Goal: Information Seeking & Learning: Find specific fact

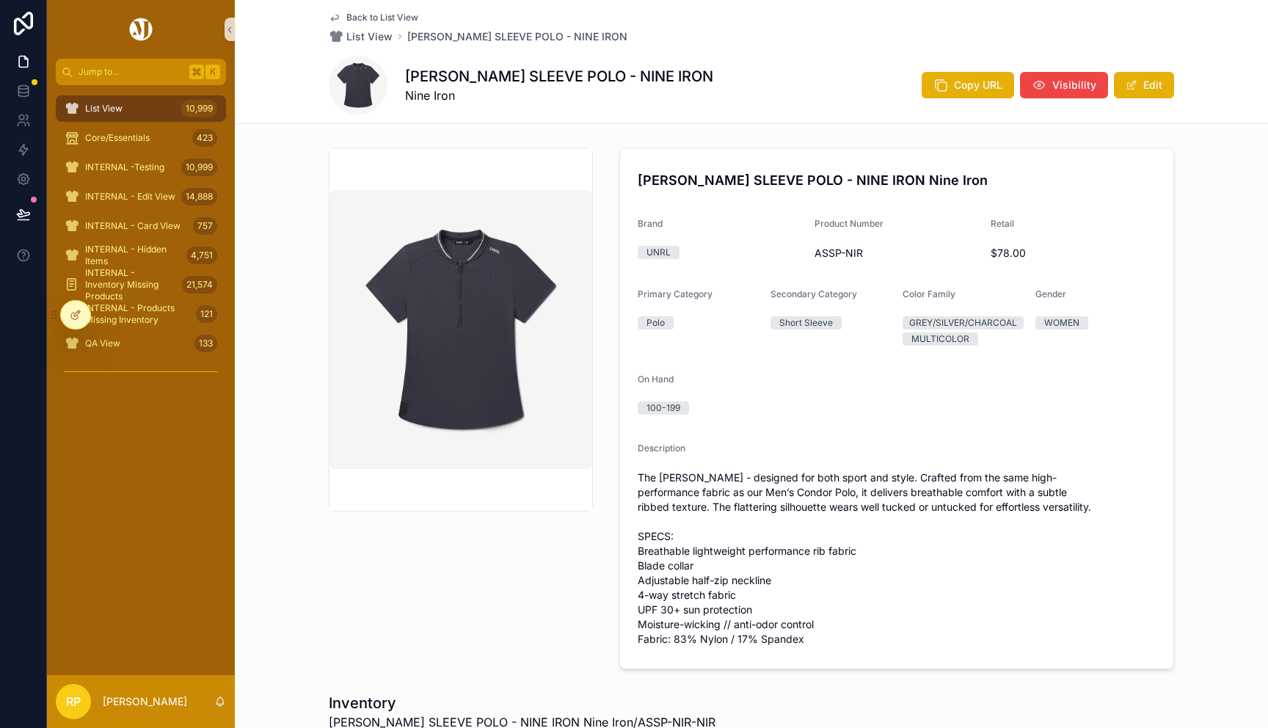
click at [390, 15] on span "Back to List View" at bounding box center [382, 18] width 72 height 12
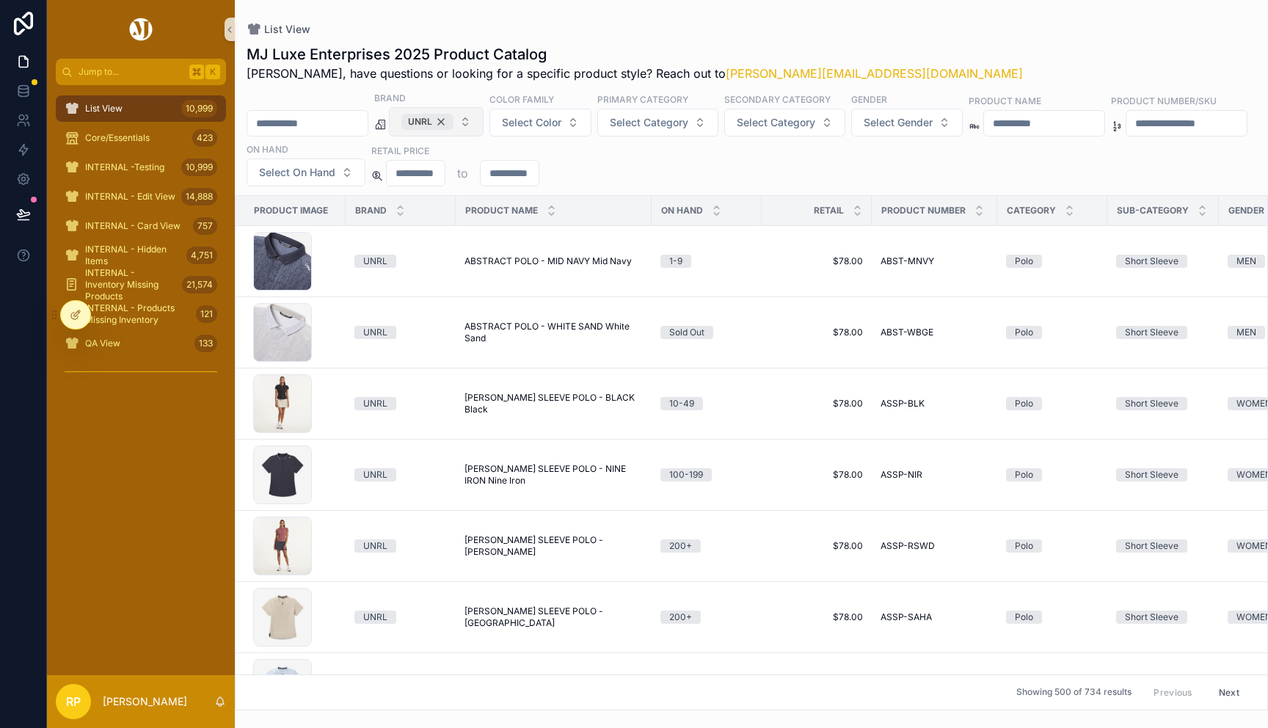
click at [453, 120] on div "UNRL" at bounding box center [427, 122] width 52 height 16
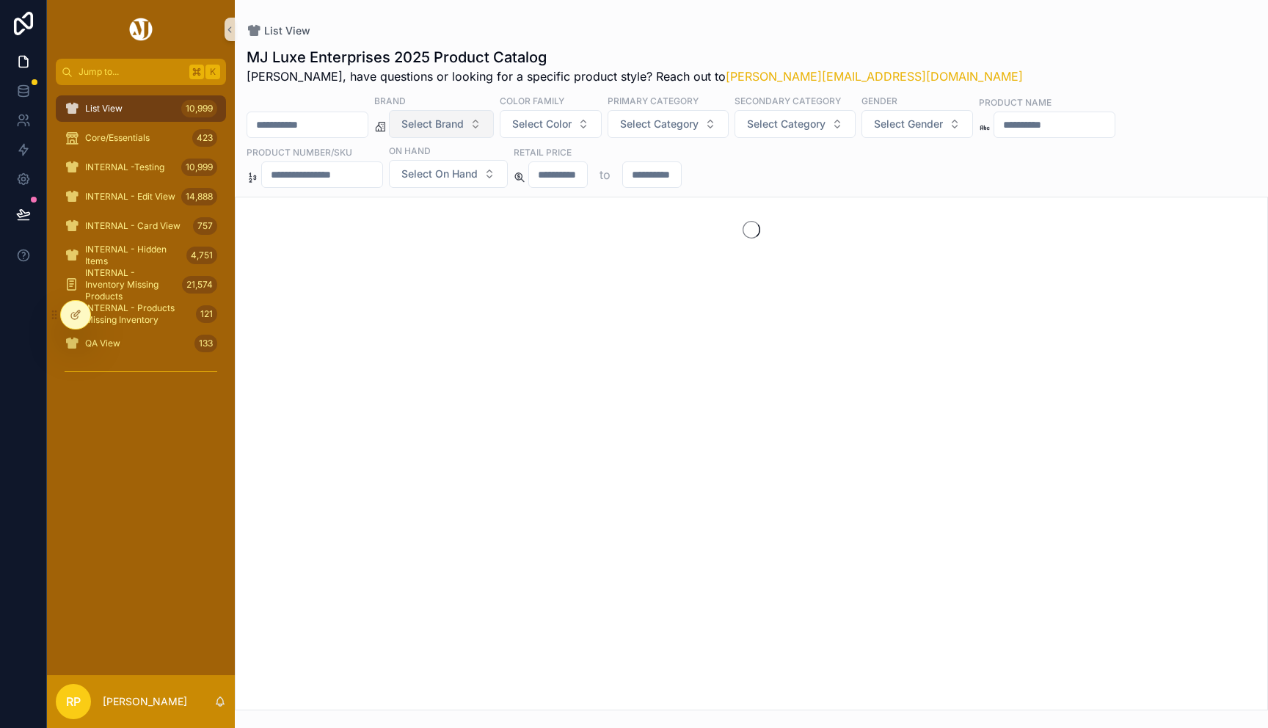
click at [458, 120] on span "Select Brand" at bounding box center [432, 124] width 62 height 15
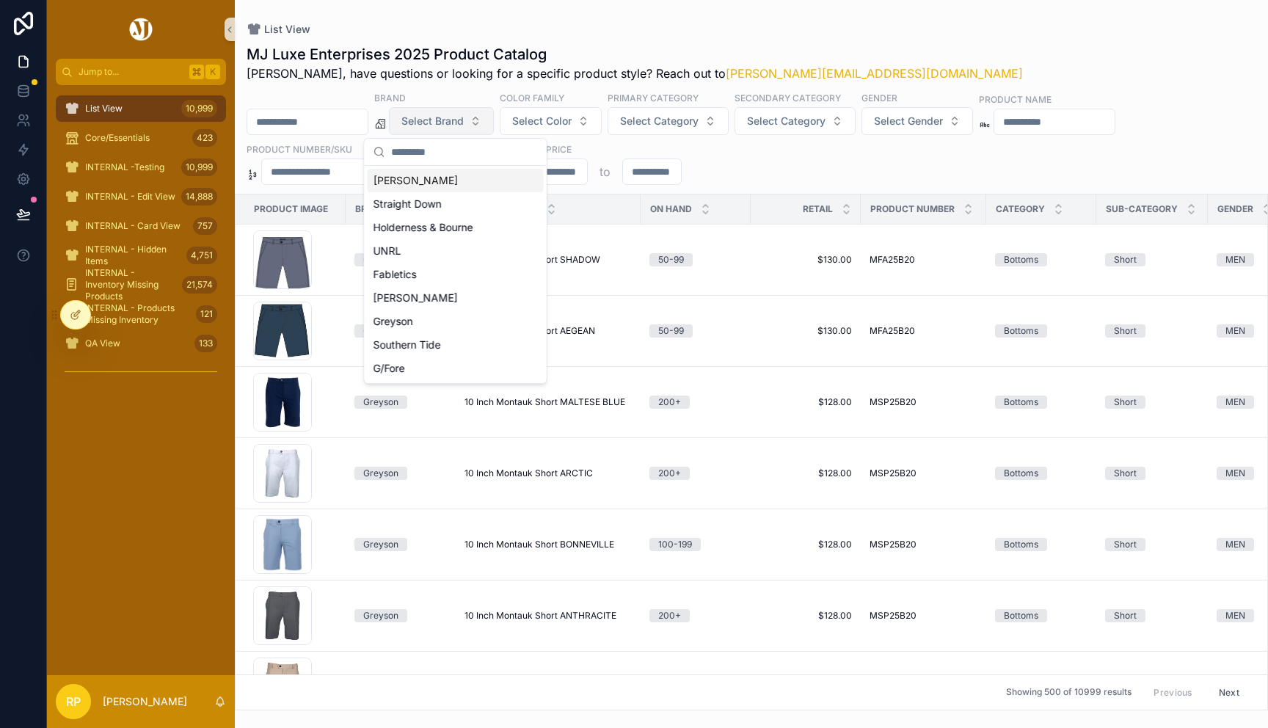
click at [445, 182] on div "[PERSON_NAME]" at bounding box center [456, 180] width 176 height 23
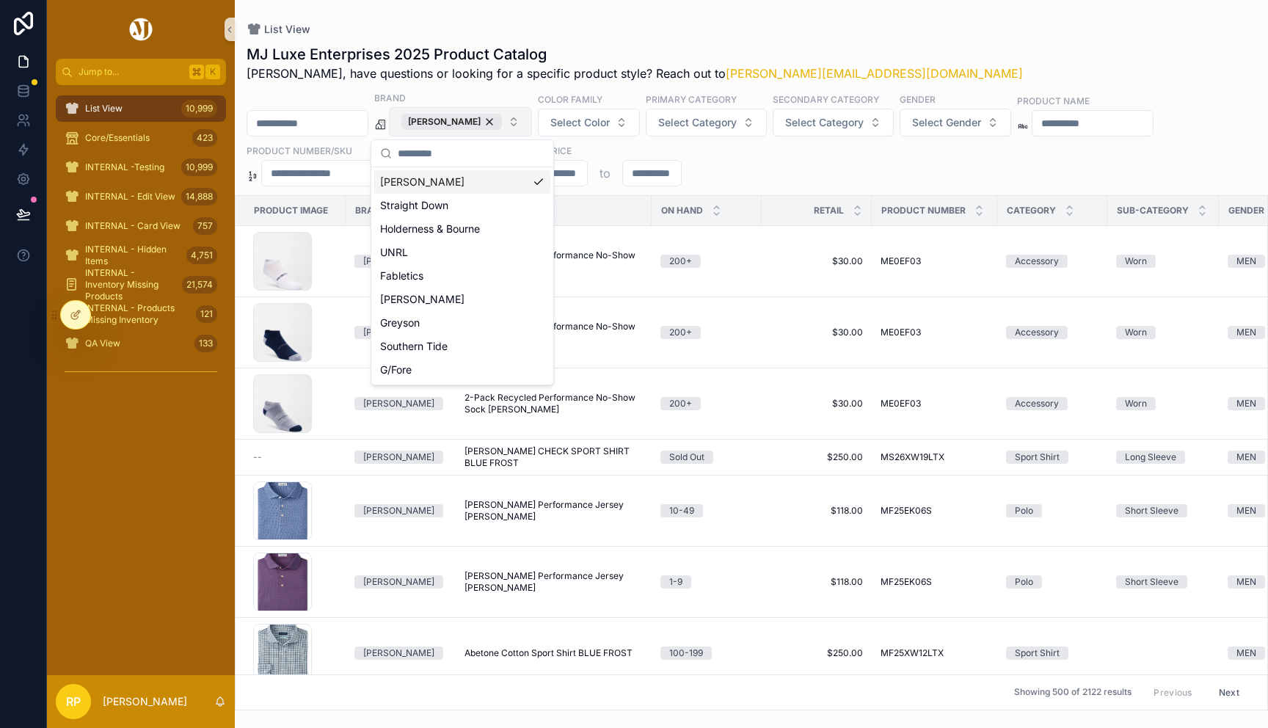
click at [300, 124] on input "scrollable content" at bounding box center [307, 123] width 120 height 21
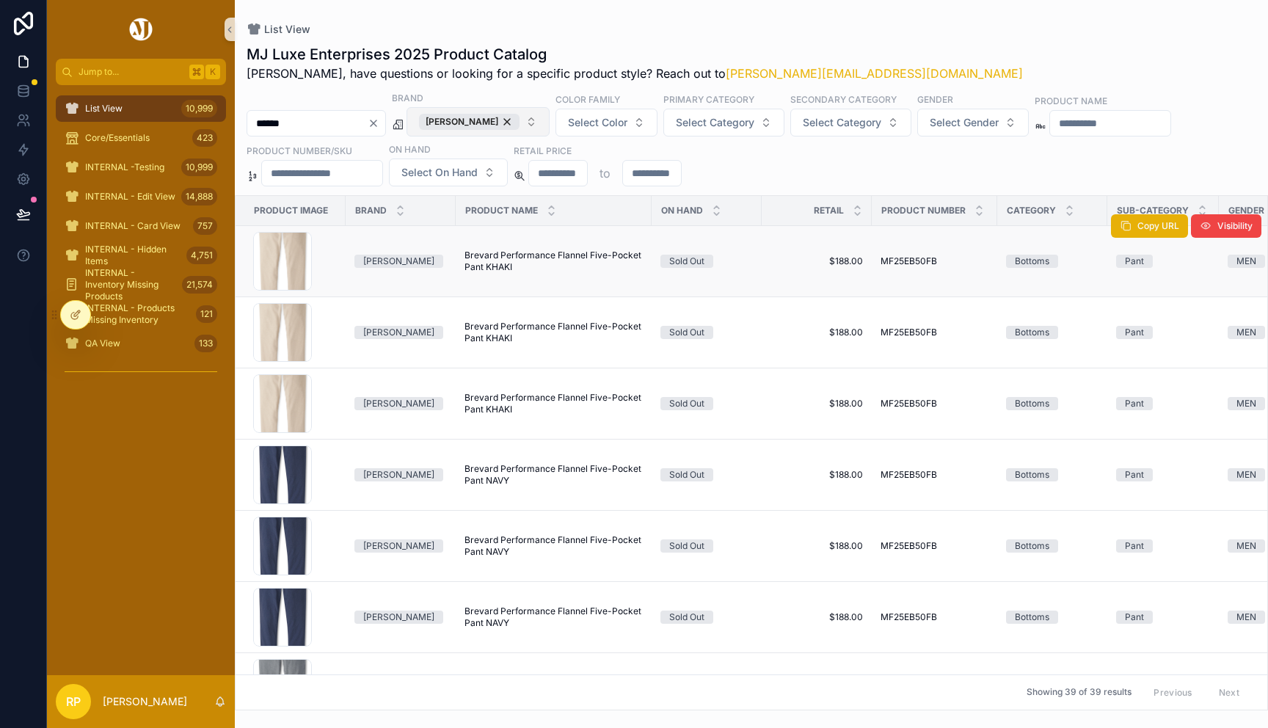
type input "******"
click at [492, 257] on span "Brevard Performance Flannel Five-Pocket Pant KHAKI" at bounding box center [553, 260] width 178 height 23
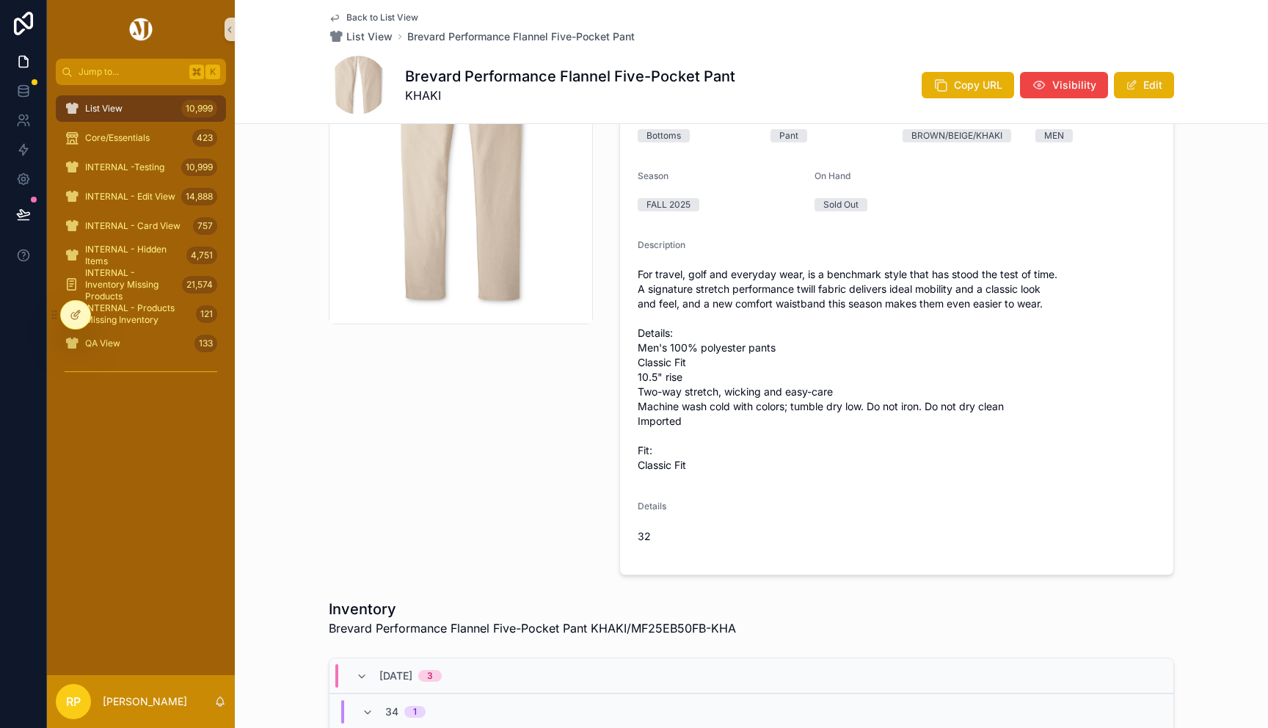
scroll to position [31, 0]
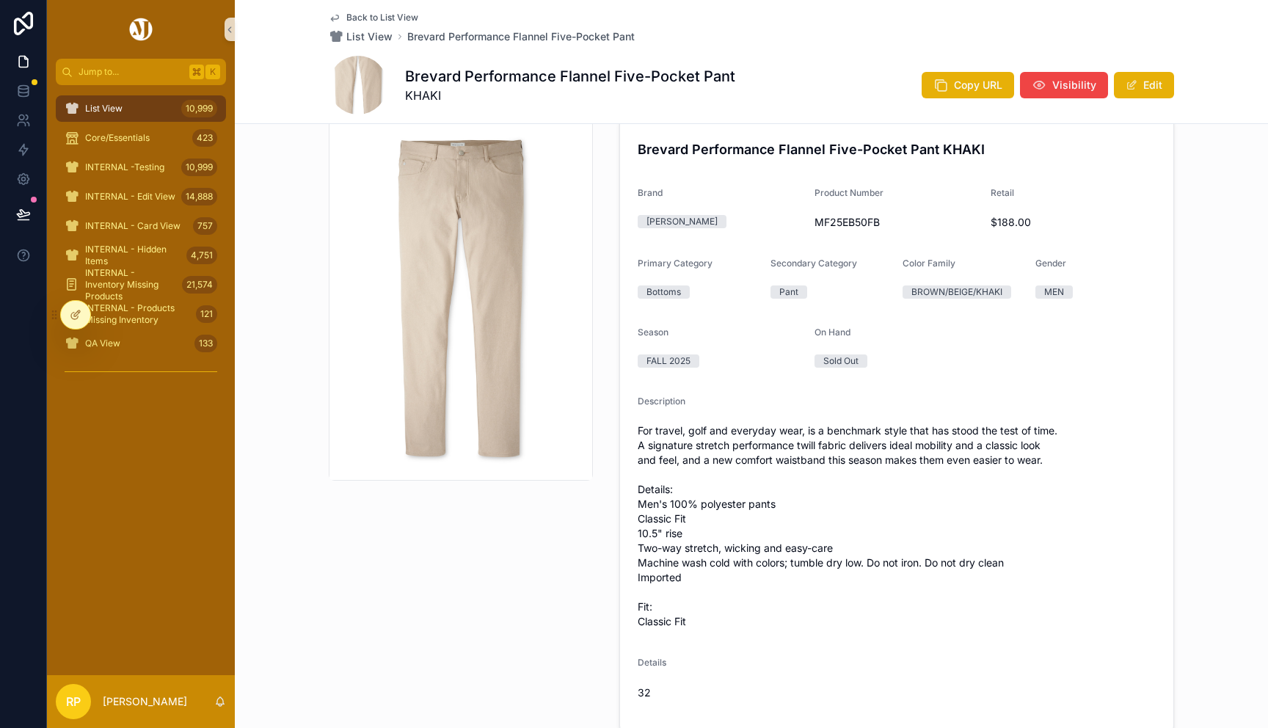
click at [844, 228] on span "MF25EB50FB" at bounding box center [896, 222] width 165 height 15
copy span "MF25EB50FB"
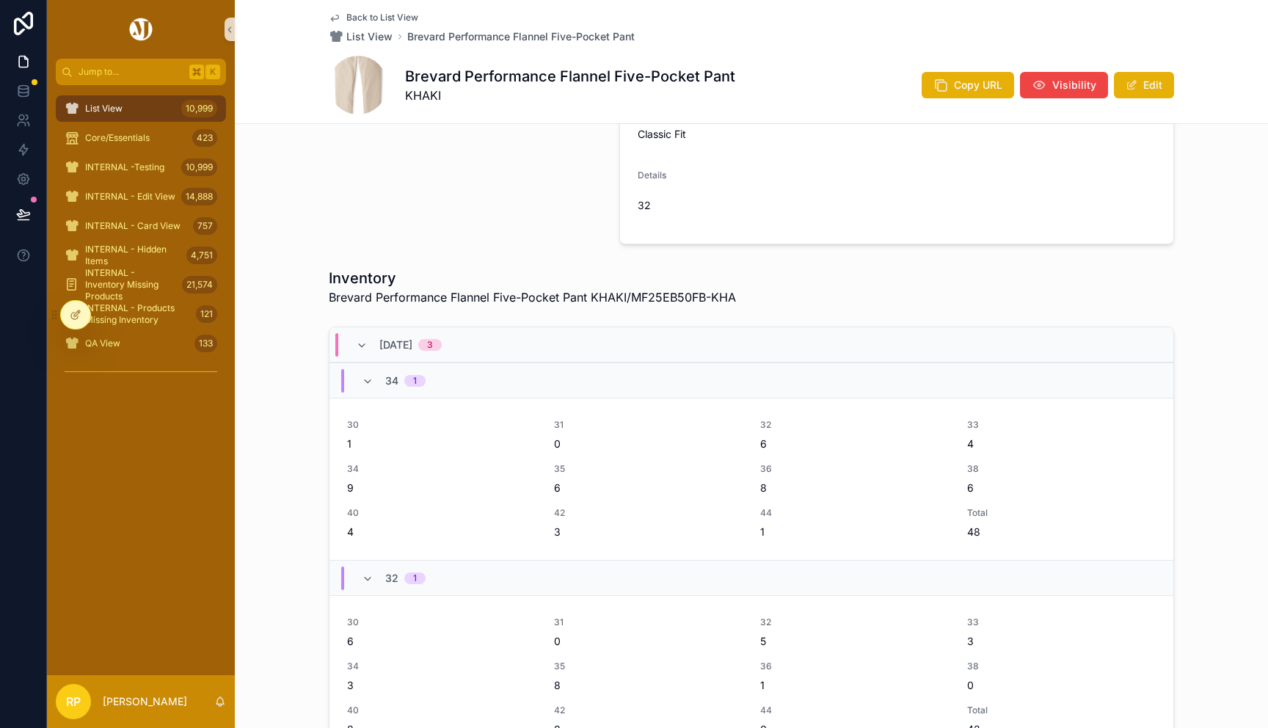
scroll to position [0, 0]
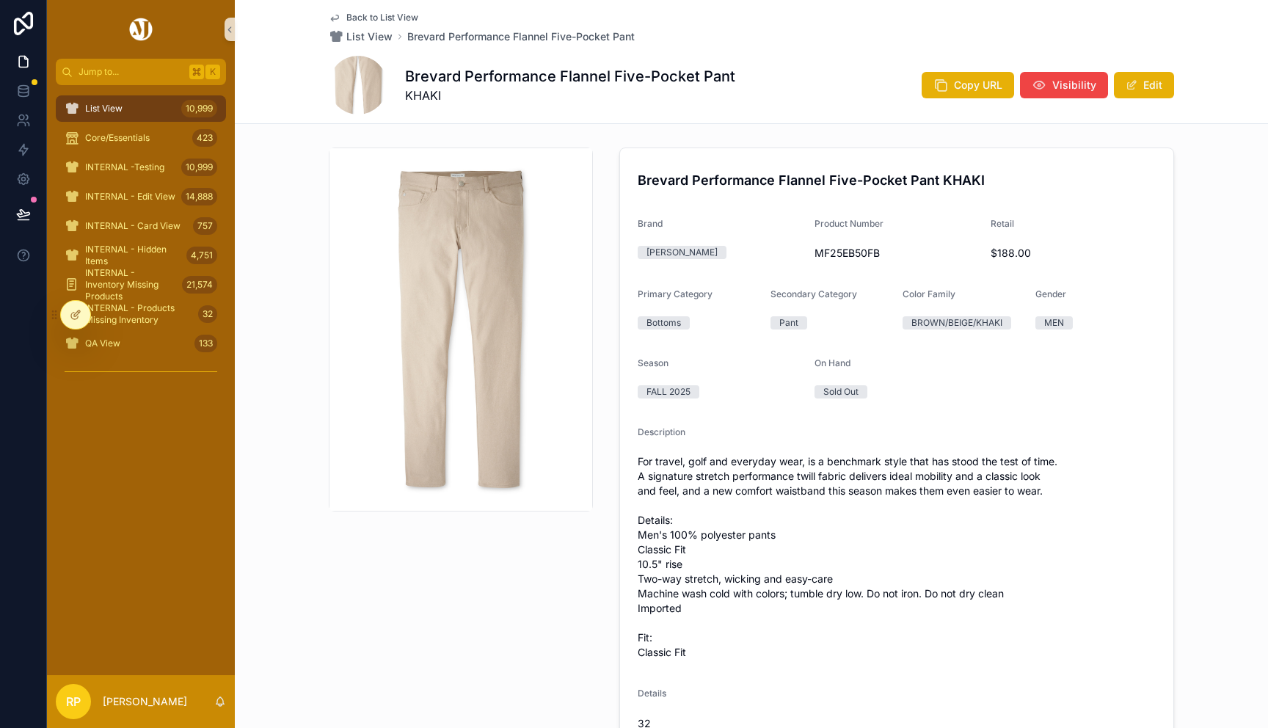
click at [836, 252] on span "MF25EB50FB" at bounding box center [896, 253] width 165 height 15
copy span "MF25EB50FB"
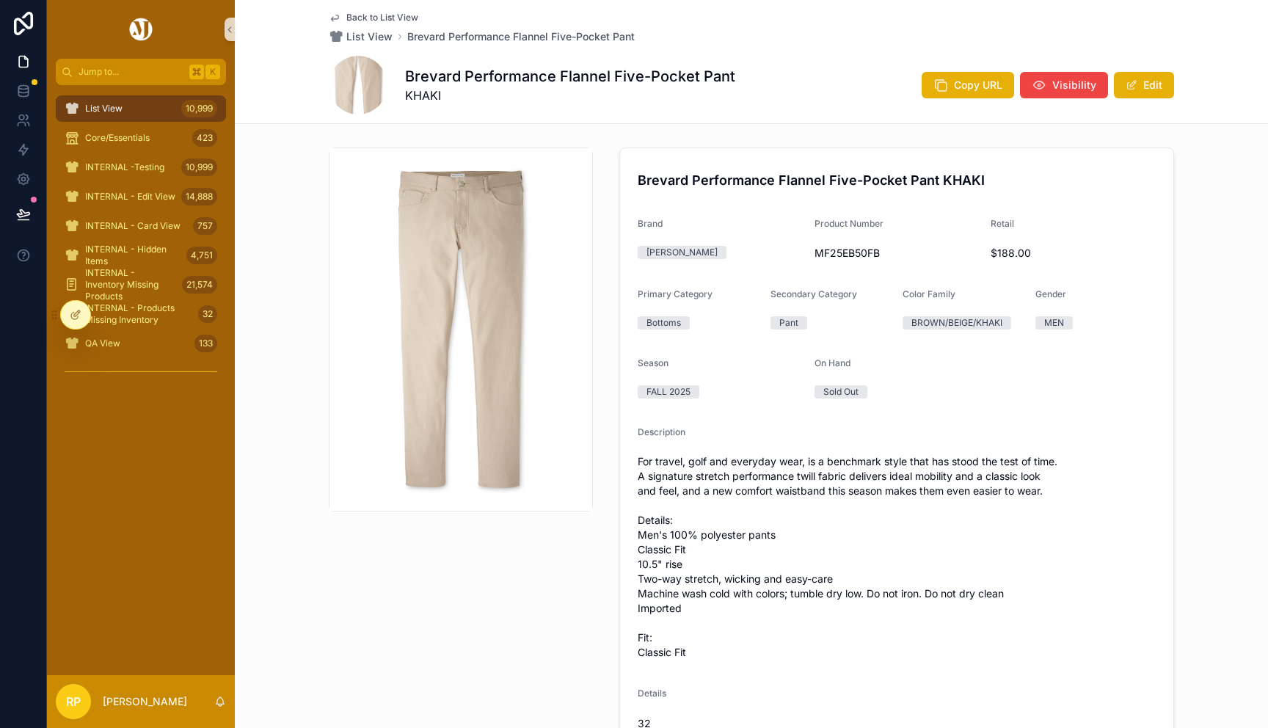
click at [830, 246] on span "MF25EB50FB" at bounding box center [896, 253] width 165 height 15
copy span "MF25EB50FB"
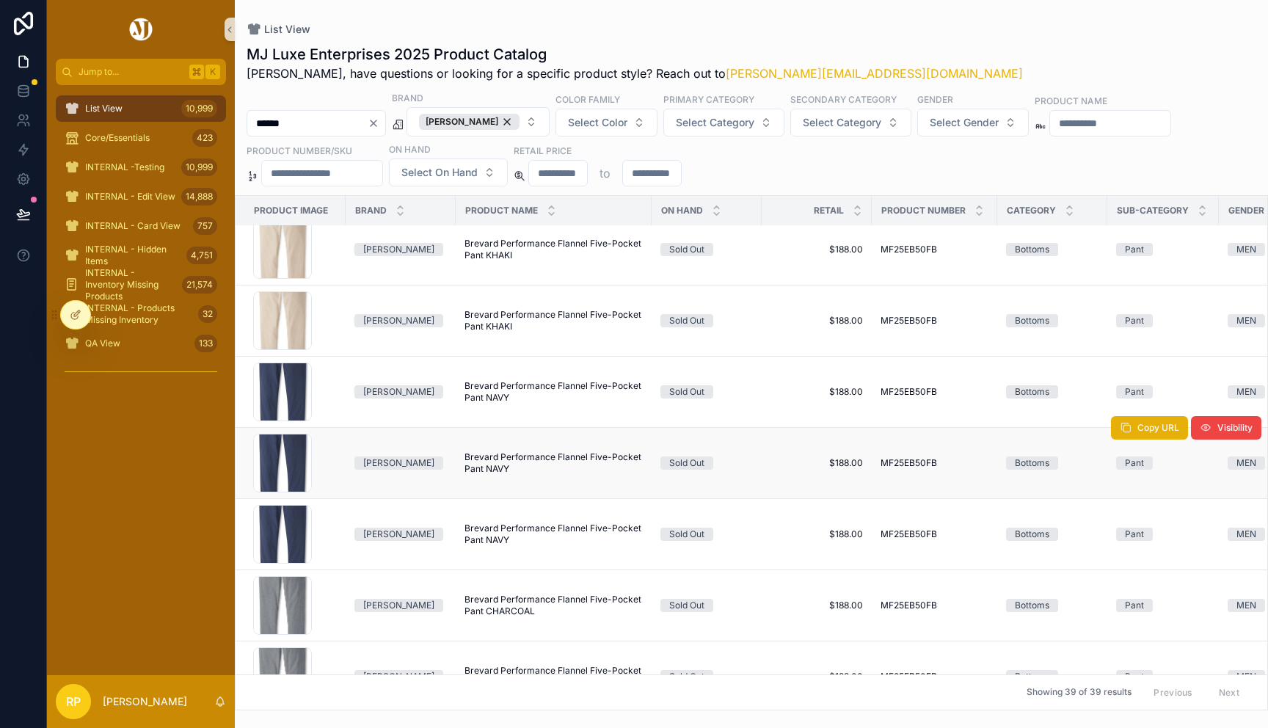
scroll to position [109, 0]
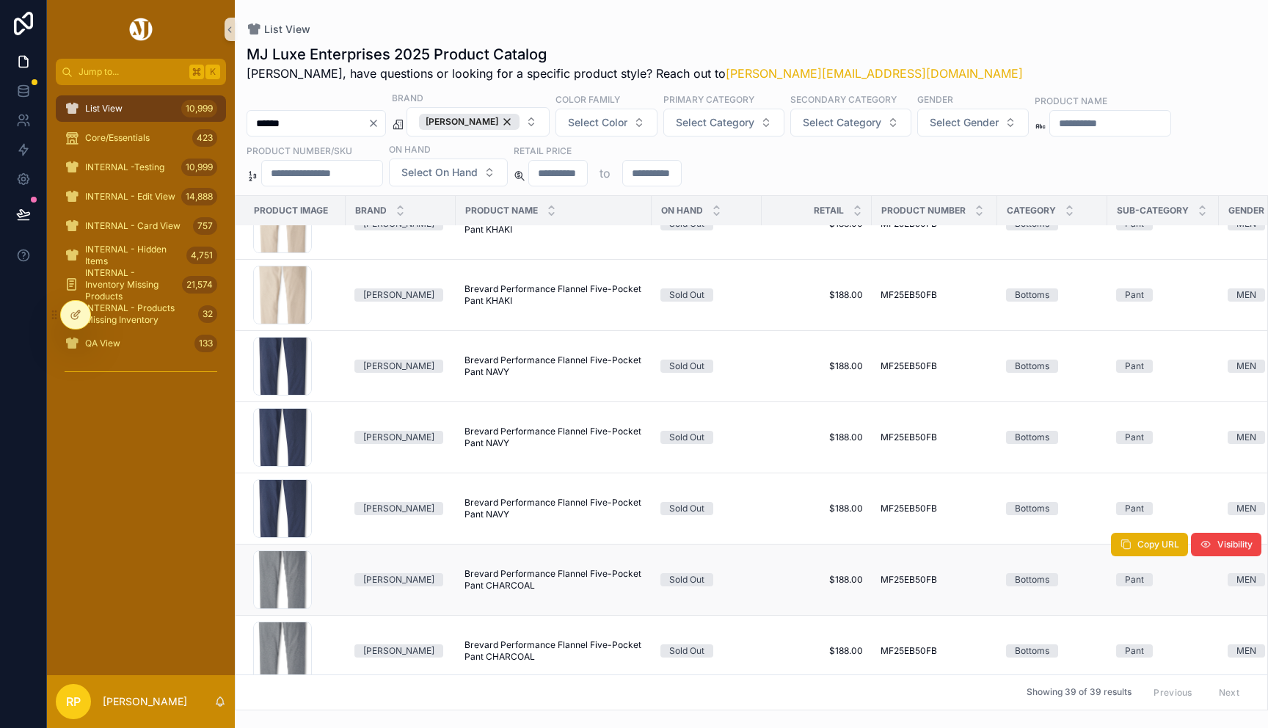
click at [552, 577] on span "Brevard Performance Flannel Five-Pocket Pant CHARCOAL" at bounding box center [553, 579] width 178 height 23
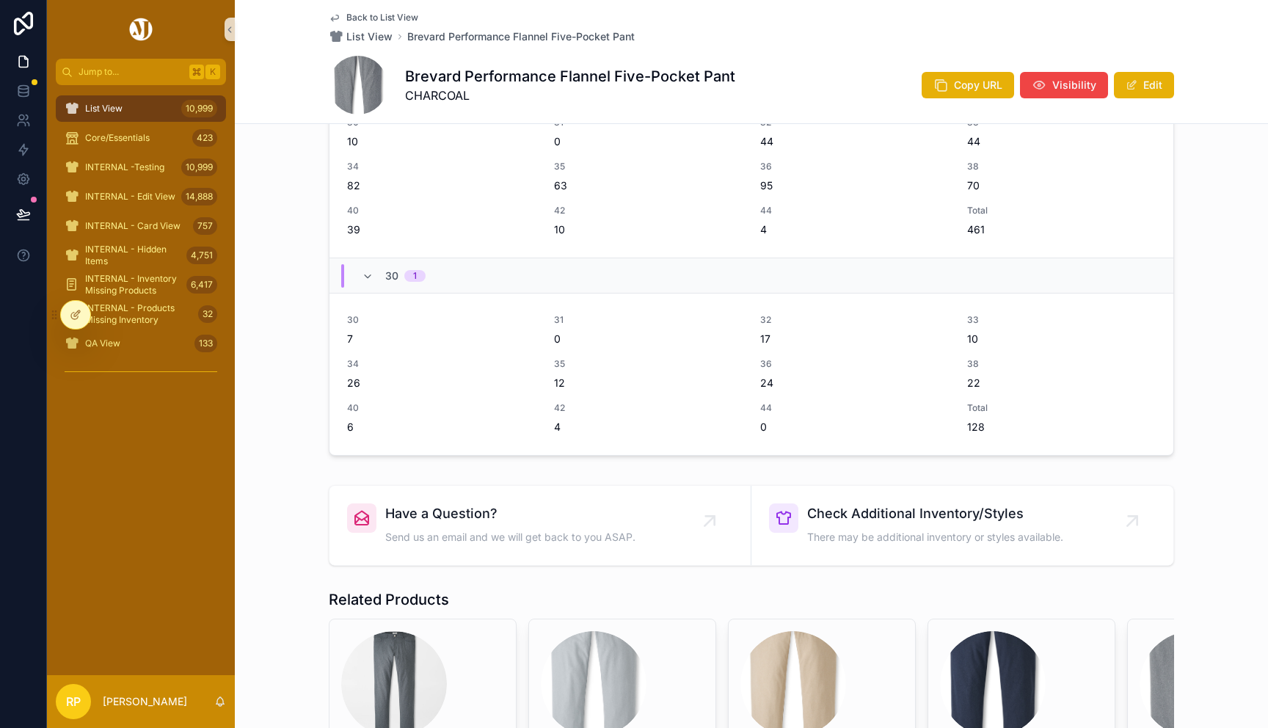
scroll to position [937, 0]
